Goal: Check status: Check status

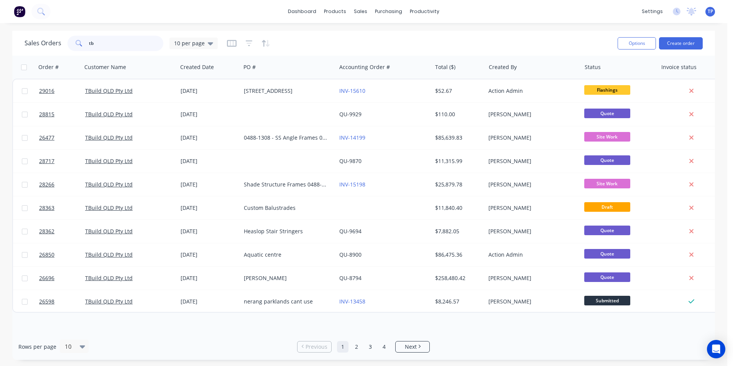
type input "t"
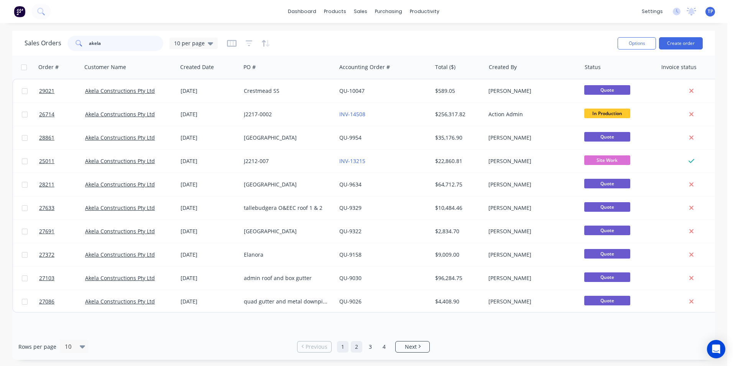
type input "akela"
click at [356, 349] on link "2" at bounding box center [357, 347] width 12 height 12
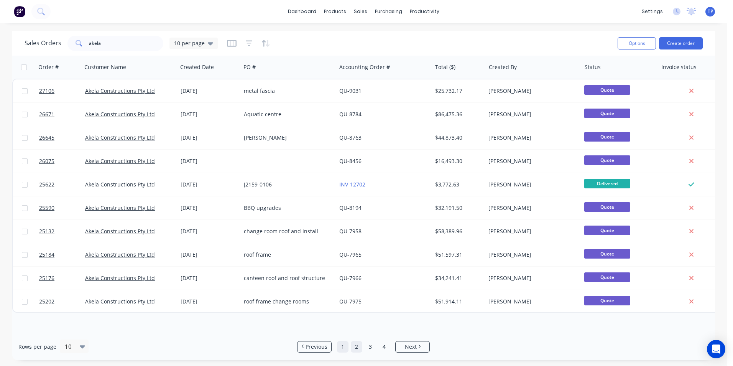
click at [342, 347] on link "1" at bounding box center [343, 347] width 12 height 12
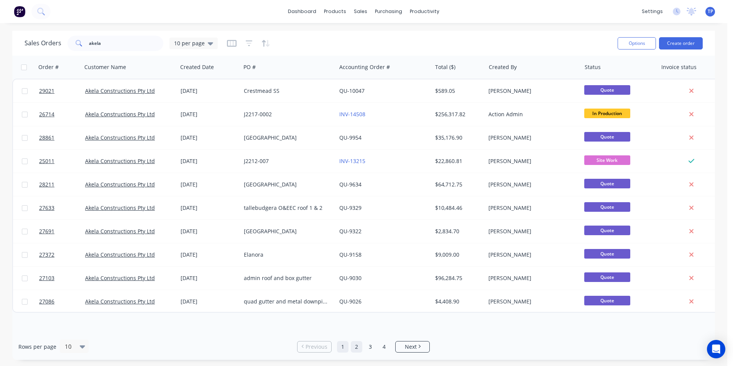
click at [358, 347] on link "2" at bounding box center [357, 347] width 12 height 12
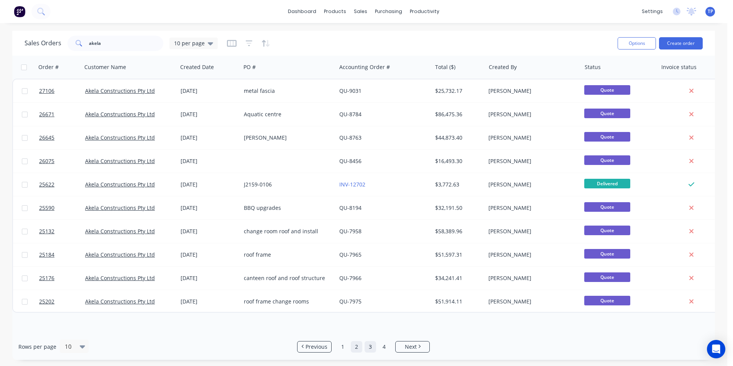
click at [371, 349] on link "3" at bounding box center [371, 347] width 12 height 12
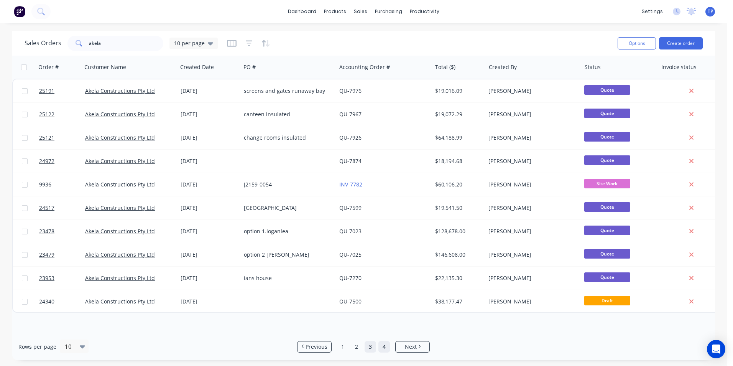
click at [384, 346] on link "4" at bounding box center [384, 347] width 12 height 12
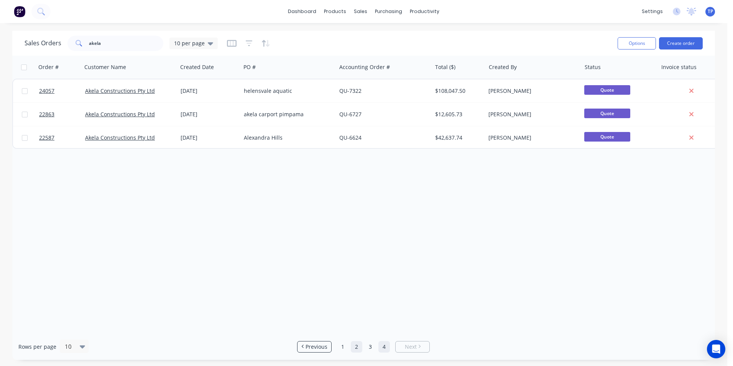
click at [357, 345] on link "2" at bounding box center [357, 347] width 12 height 12
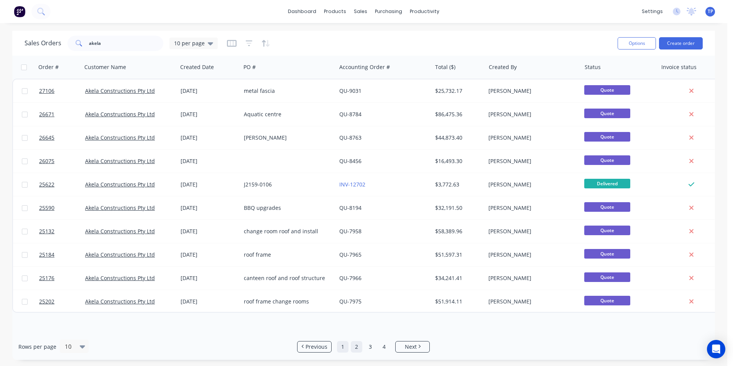
click at [339, 349] on link "1" at bounding box center [343, 347] width 12 height 12
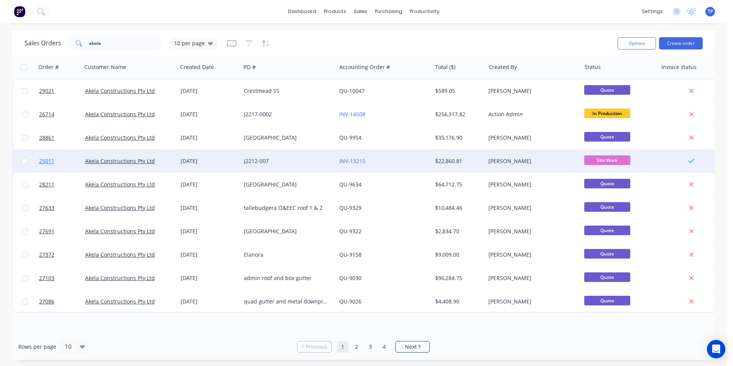
click at [65, 159] on link "25011" at bounding box center [62, 161] width 46 height 23
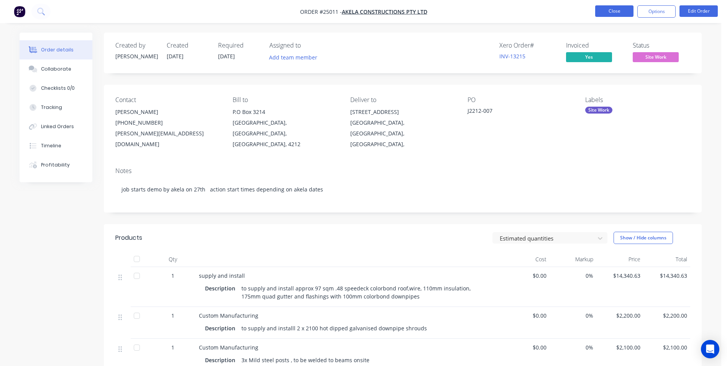
click at [608, 8] on button "Close" at bounding box center [614, 11] width 38 height 12
